Goal: Transaction & Acquisition: Purchase product/service

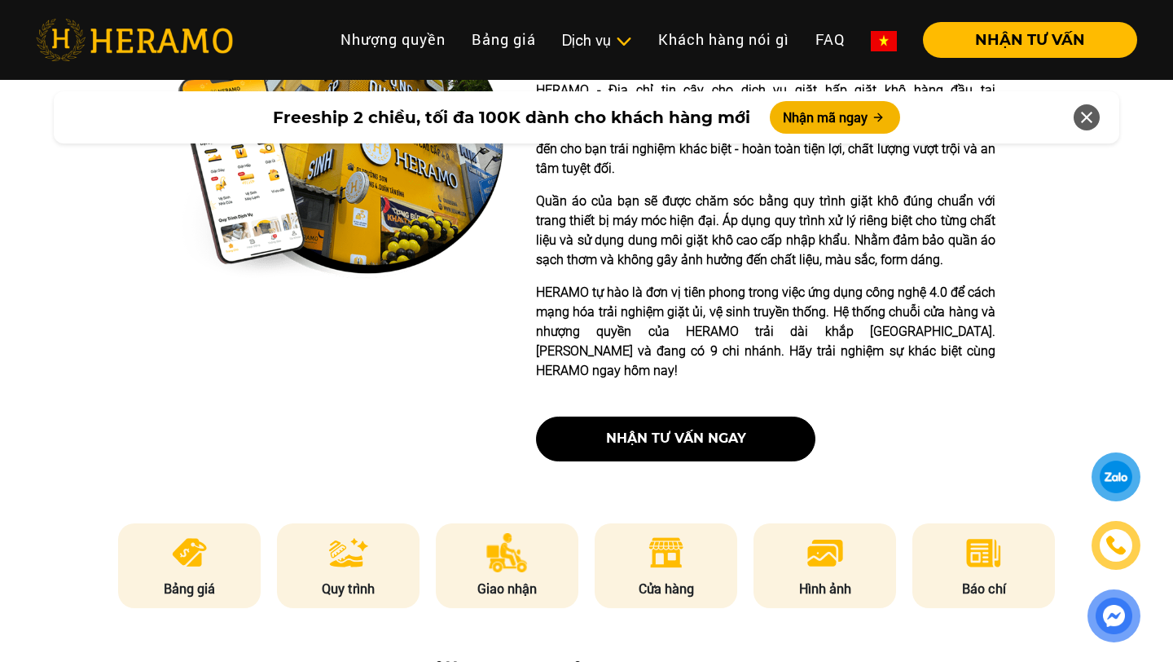
scroll to position [488, 0]
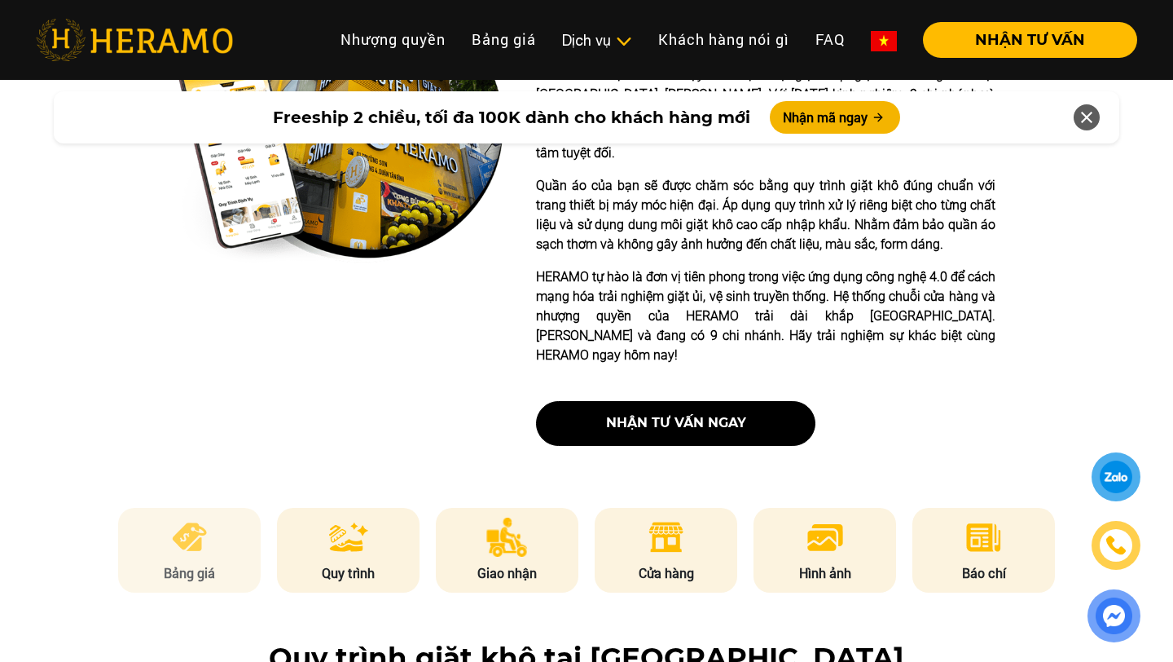
click at [187, 517] on img at bounding box center [189, 536] width 40 height 39
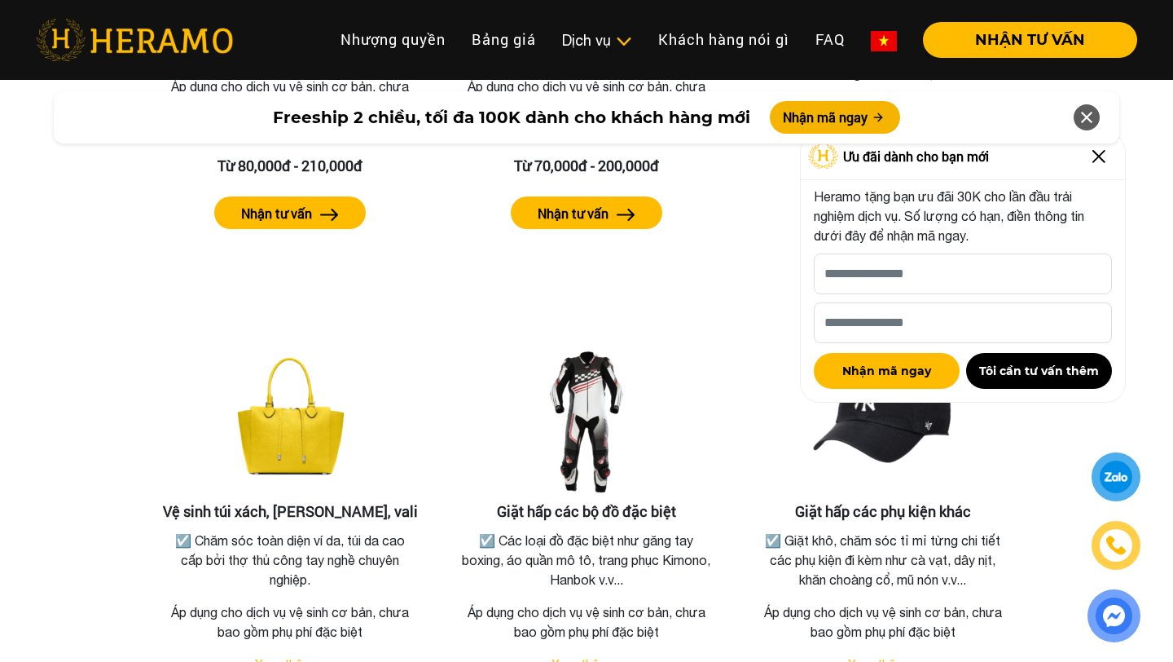
scroll to position [3297, 0]
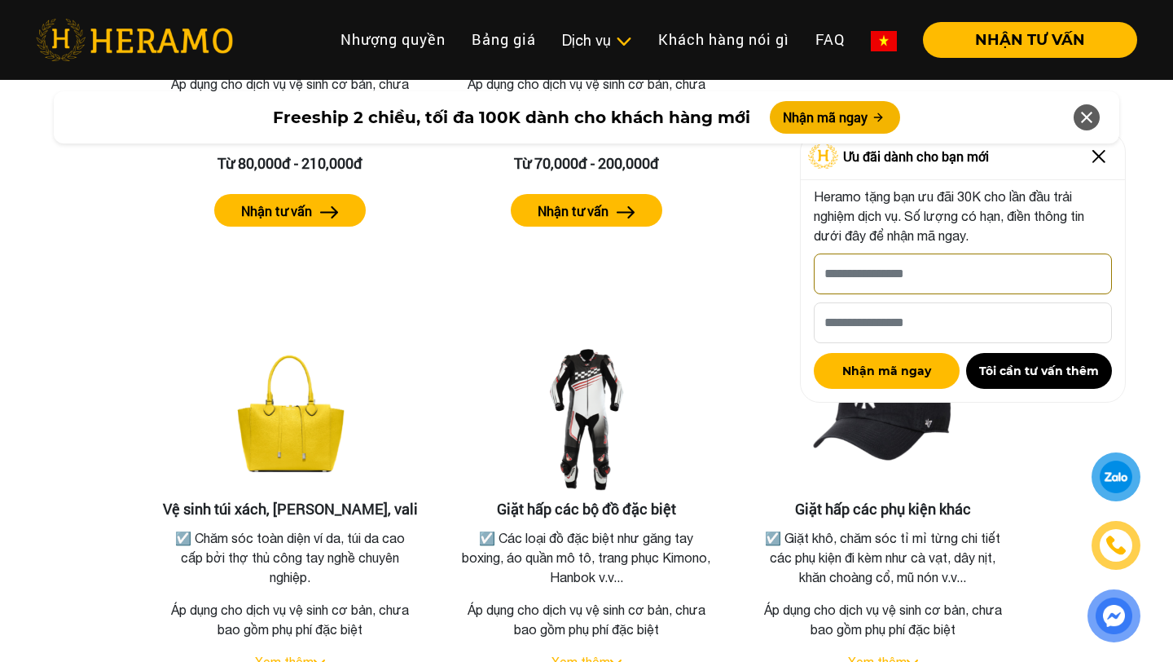
click at [901, 270] on input "[PERSON_NAME] xin tên của bạn nhé *" at bounding box center [963, 273] width 298 height 41
type input "**********"
click at [895, 319] on input "Số điện thoại HERAMO có thể liên hệ là *" at bounding box center [963, 322] width 298 height 41
type input "**********"
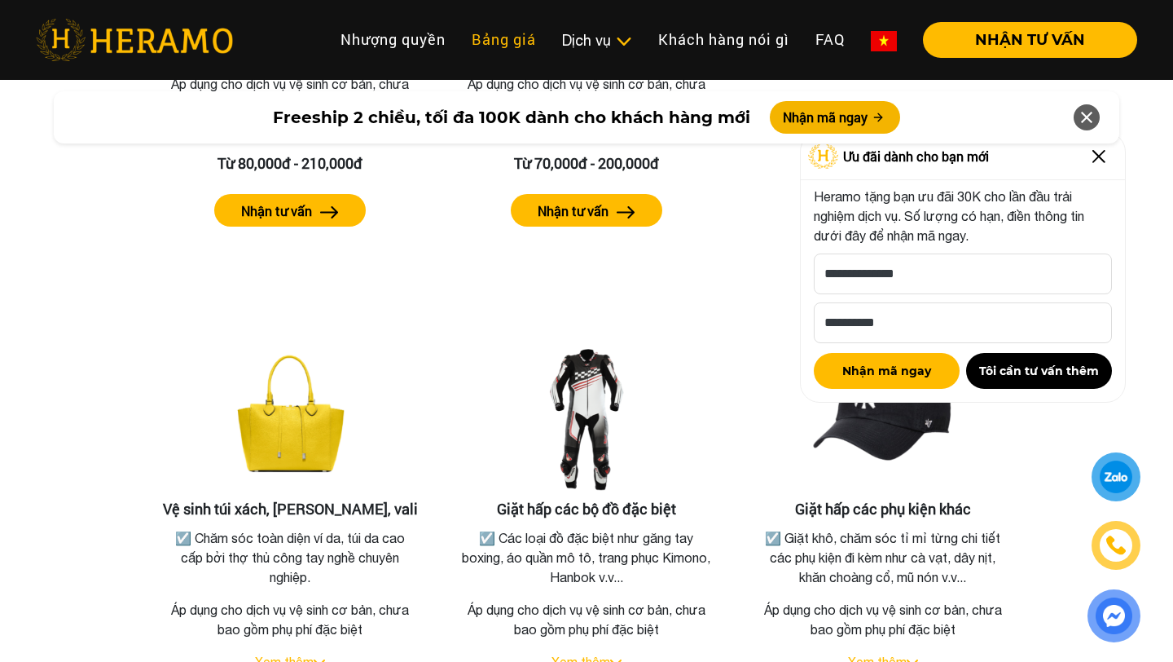
click at [498, 41] on link "Bảng giá" at bounding box center [504, 39] width 90 height 35
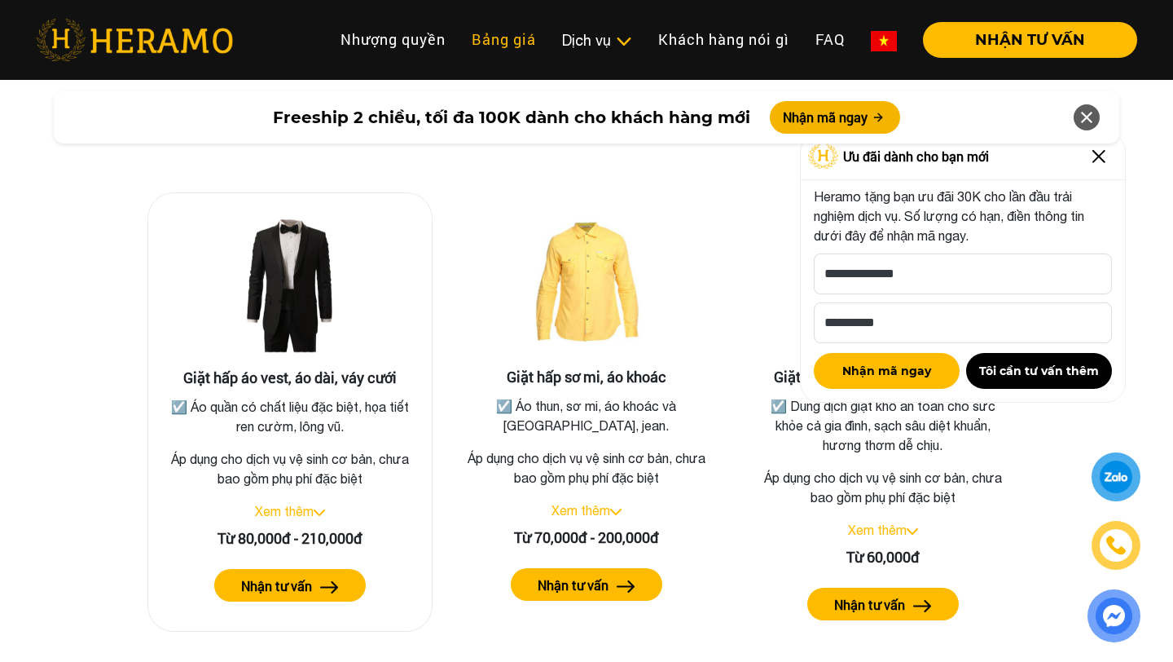
scroll to position [2957, 0]
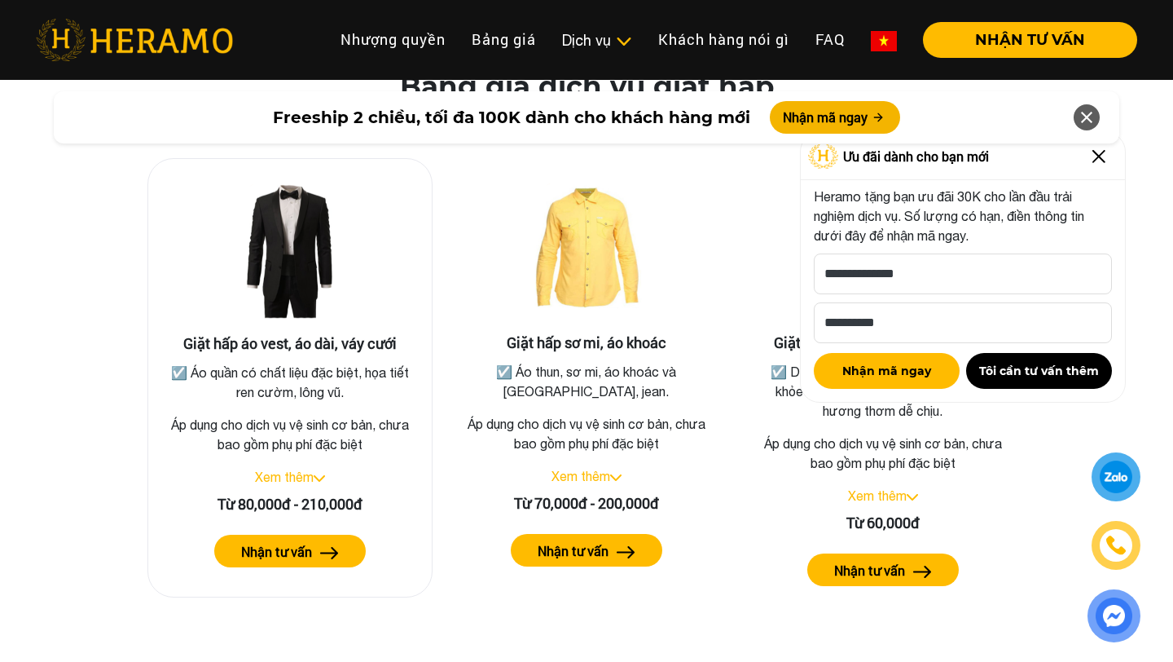
click at [314, 469] on link "Xem thêm" at bounding box center [284, 476] width 59 height 15
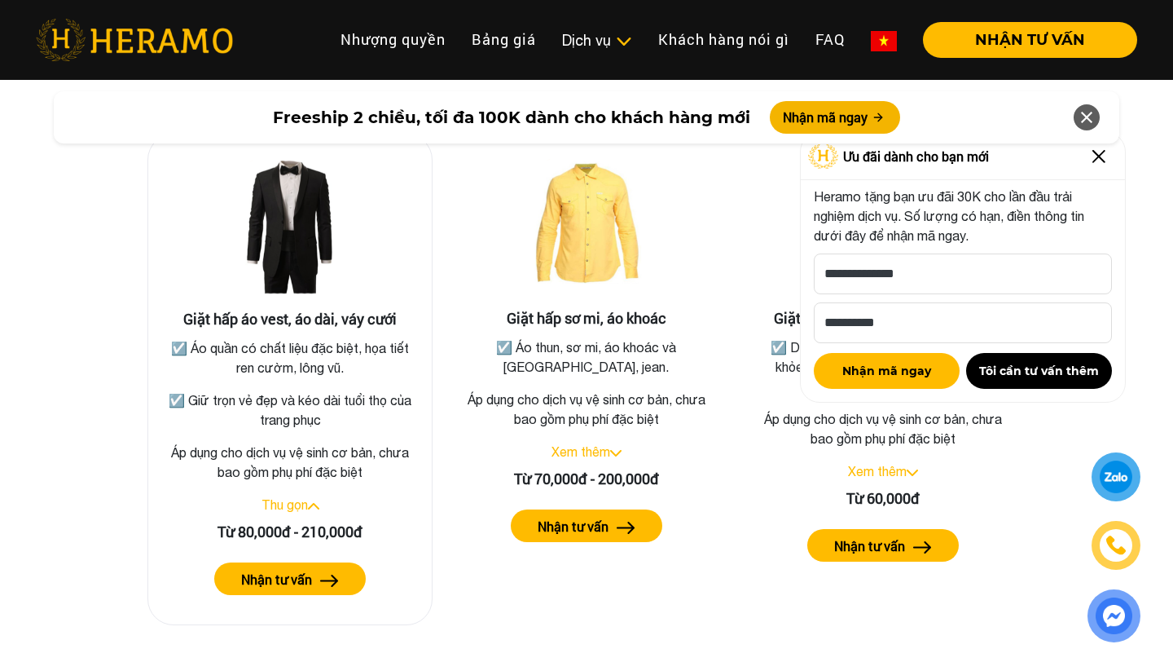
scroll to position [2953, 0]
